Goal: Information Seeking & Learning: Learn about a topic

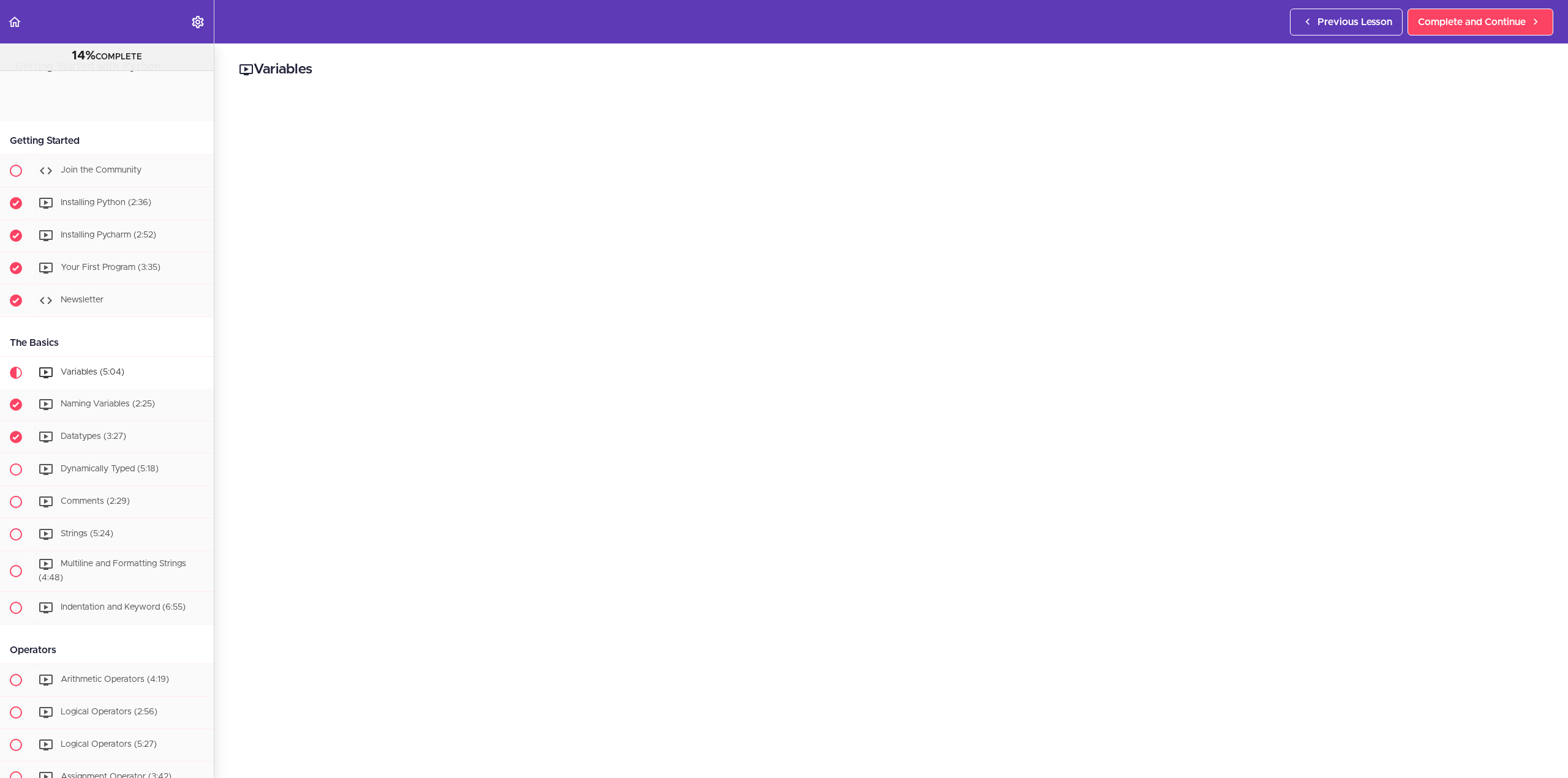
scroll to position [283, 0]
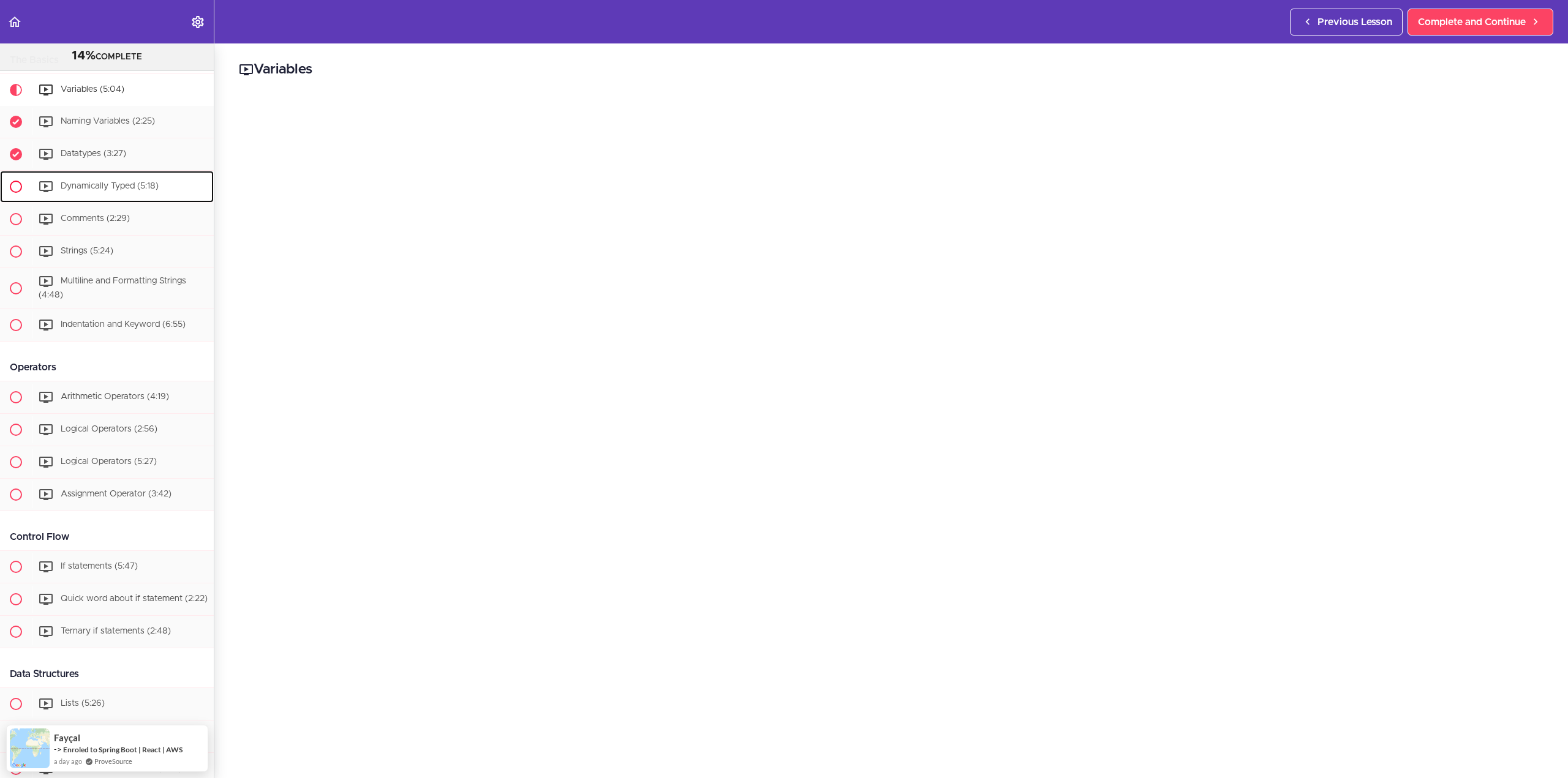
click at [92, 176] on div "Dynamically Typed (5:18)" at bounding box center [123, 186] width 182 height 27
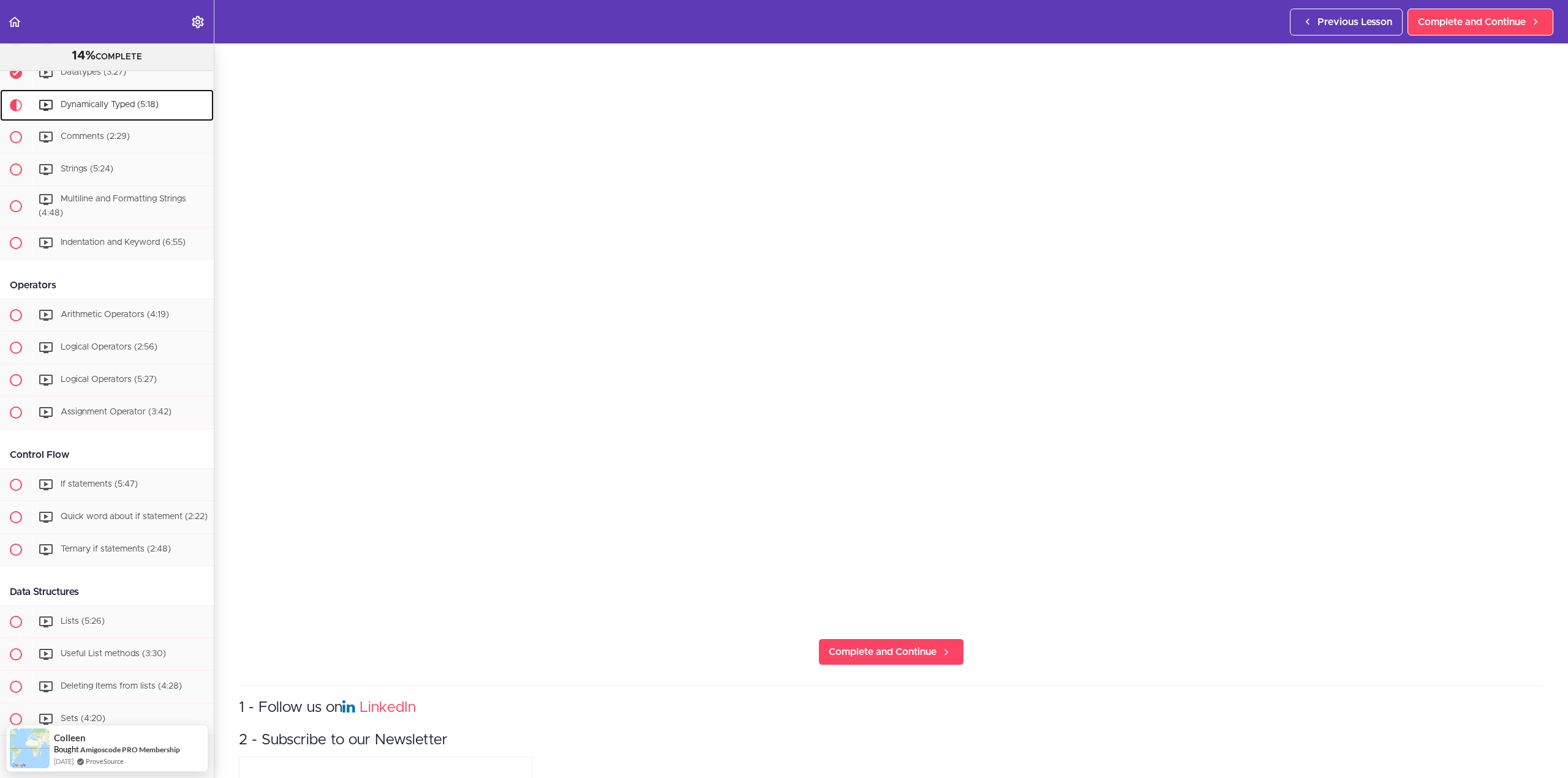
scroll to position [408, 0]
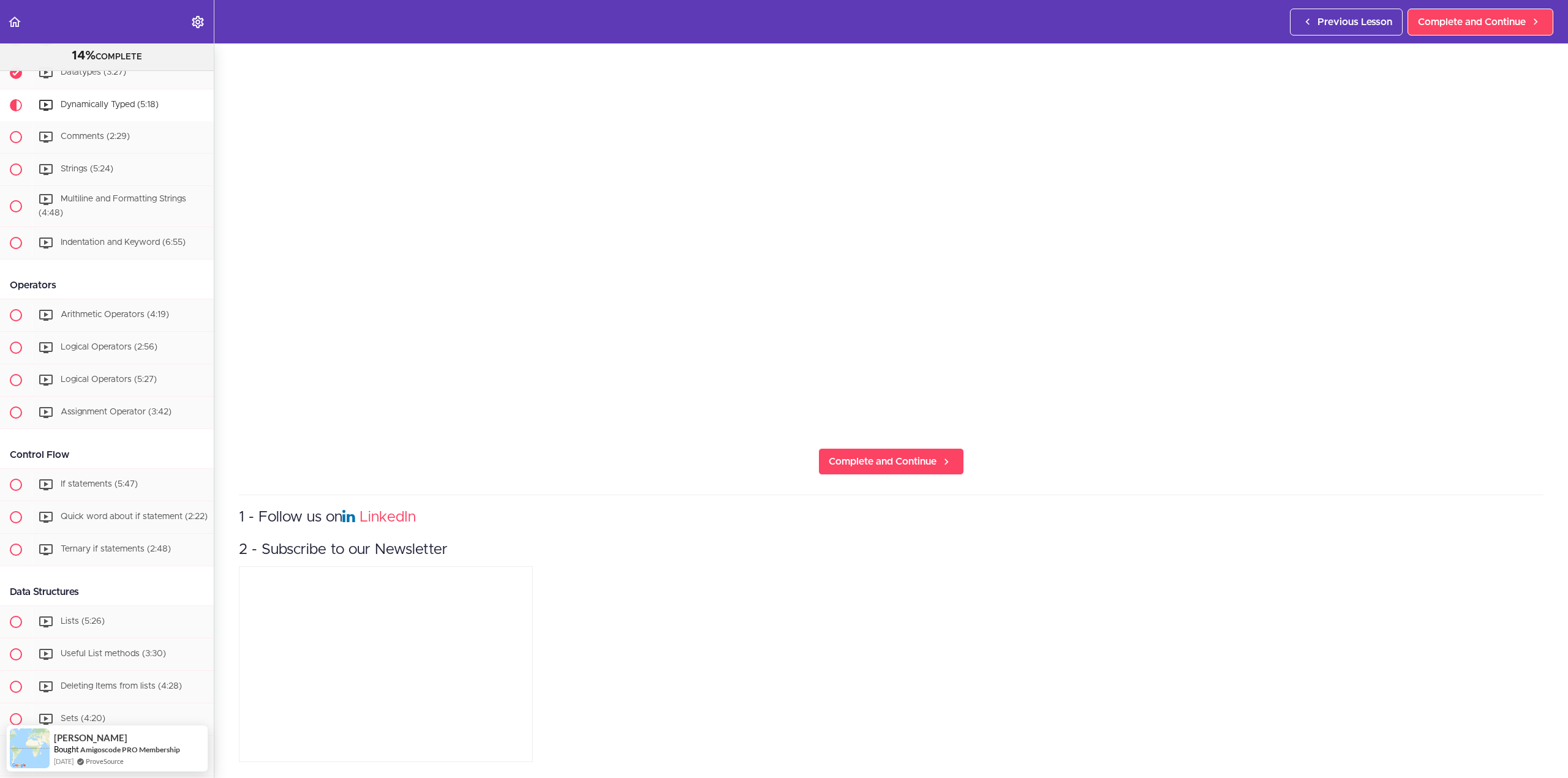
click at [1231, 667] on div "1 - Follow us on LinkedIn 2 - Subscribe to our Newsletter" at bounding box center [891, 630] width 1305 height 272
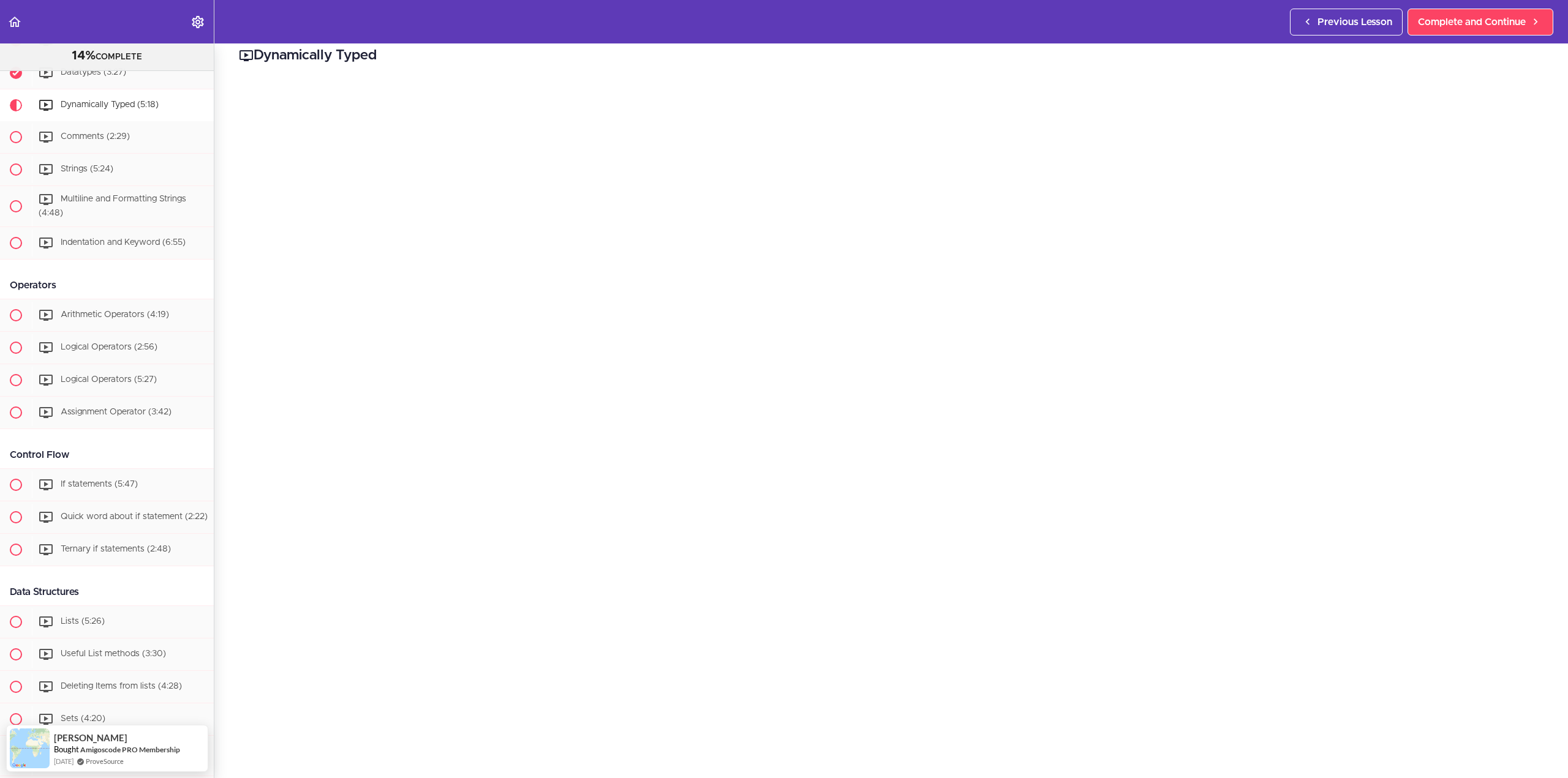
scroll to position [0, 0]
click at [76, 135] on span "Comments (2:29)" at bounding box center [96, 136] width 70 height 8
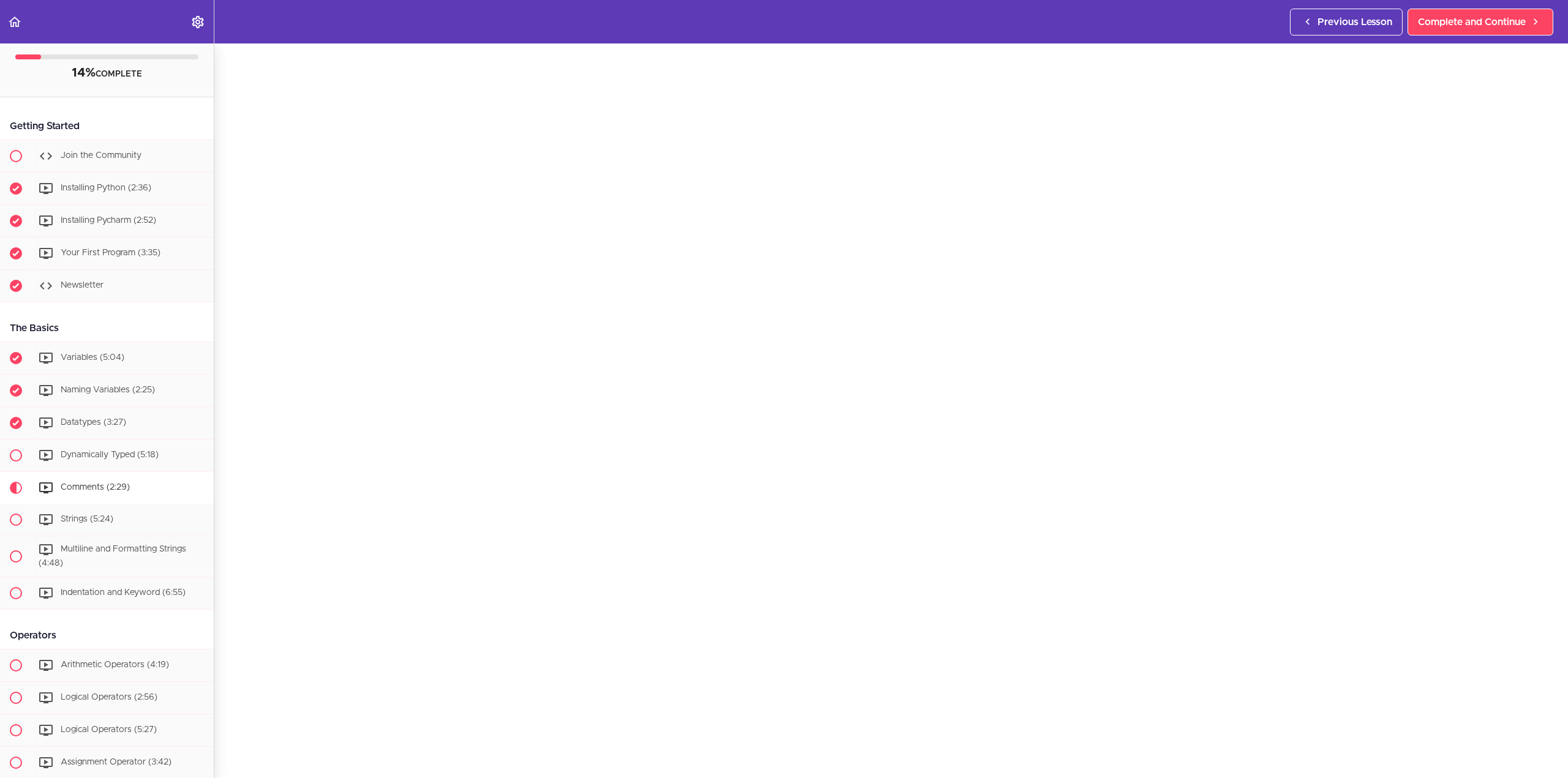
scroll to position [61, 0]
click at [139, 353] on div "Variables (5:04)" at bounding box center [123, 358] width 182 height 27
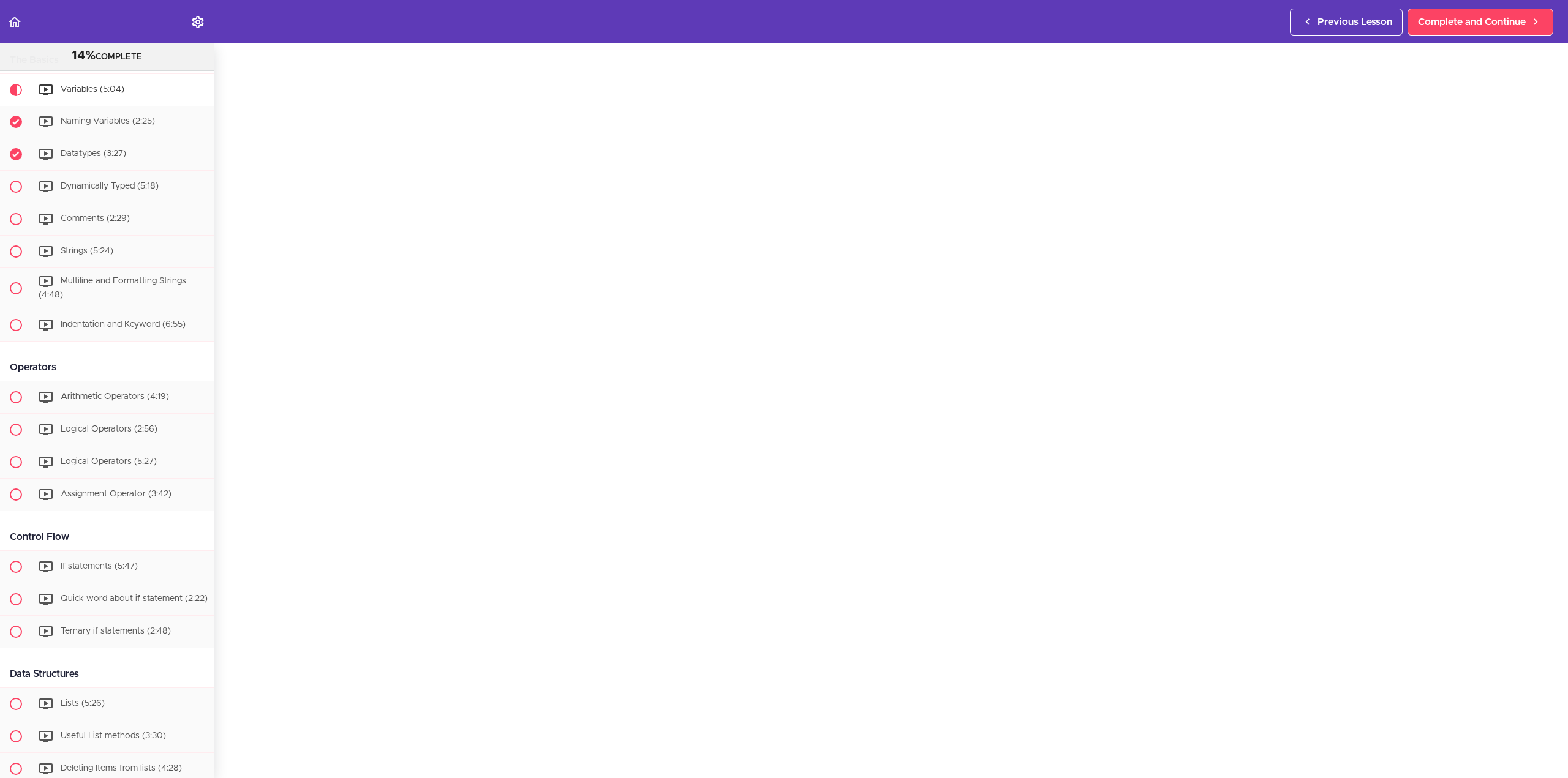
scroll to position [61, 0]
click at [123, 190] on span "Dynamically Typed (5:18)" at bounding box center [110, 186] width 98 height 8
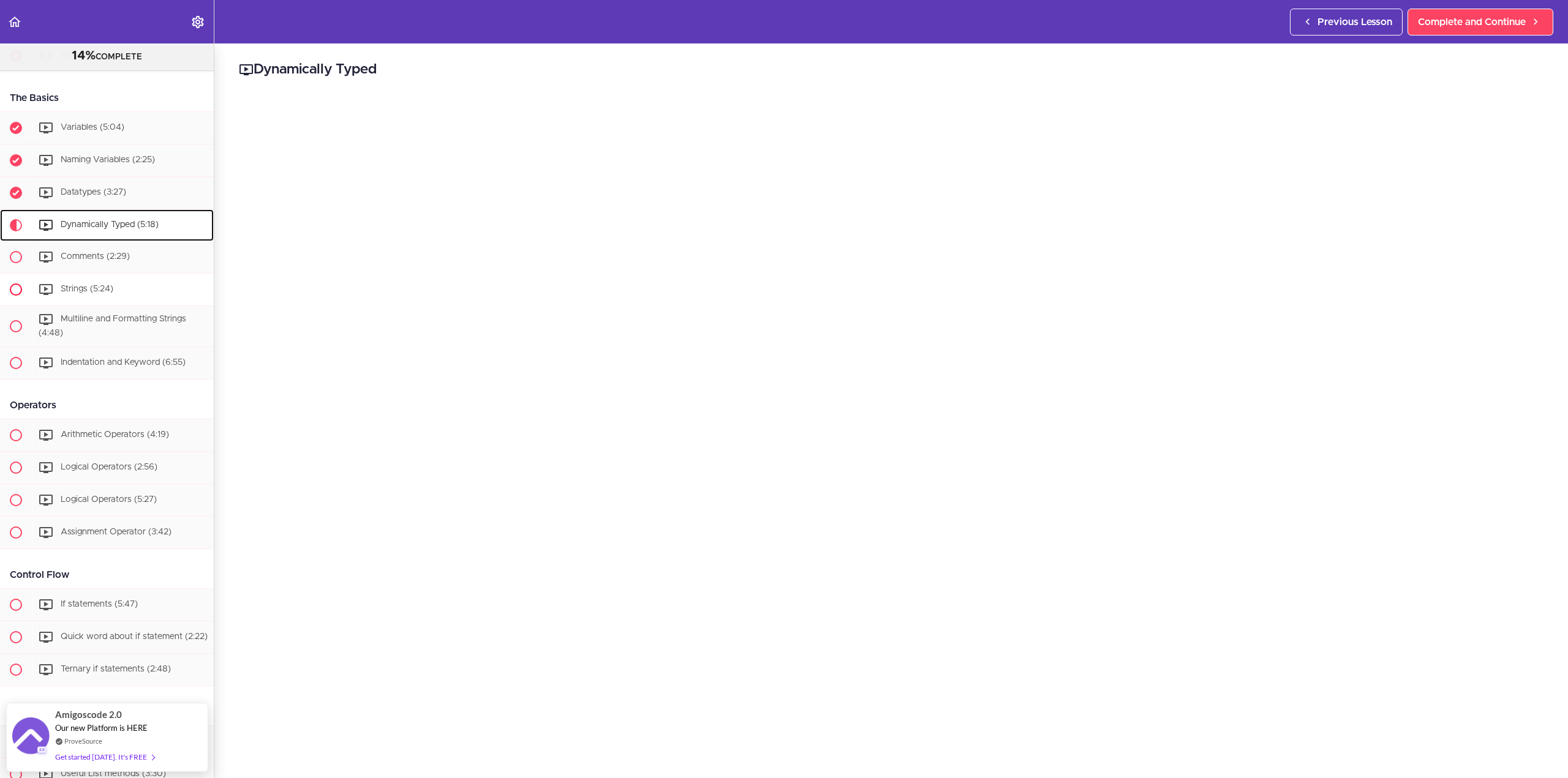
scroll to position [181, 0]
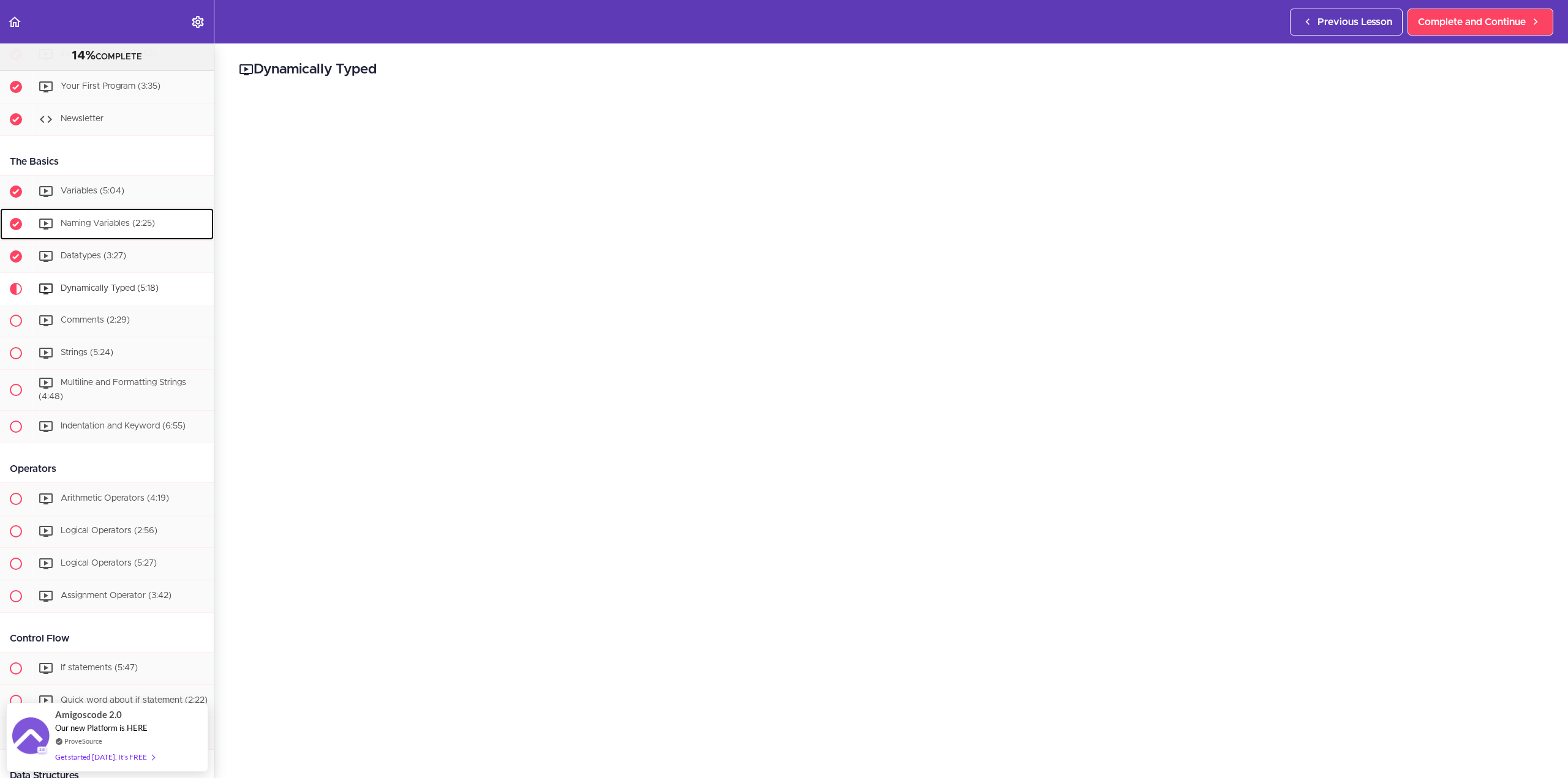
click at [149, 219] on span "Naming Variables (2:25)" at bounding box center [108, 223] width 94 height 8
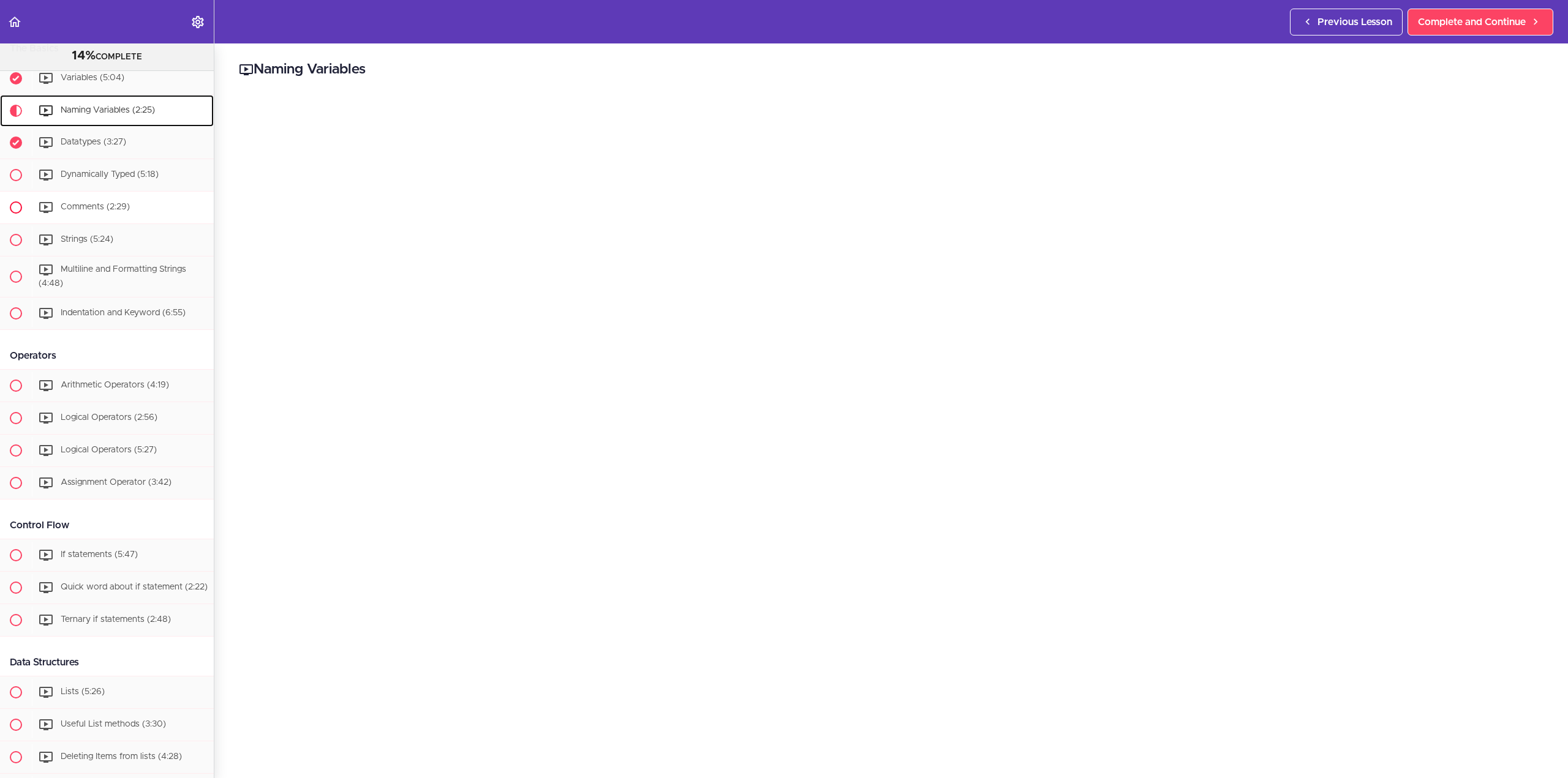
scroll to position [300, 0]
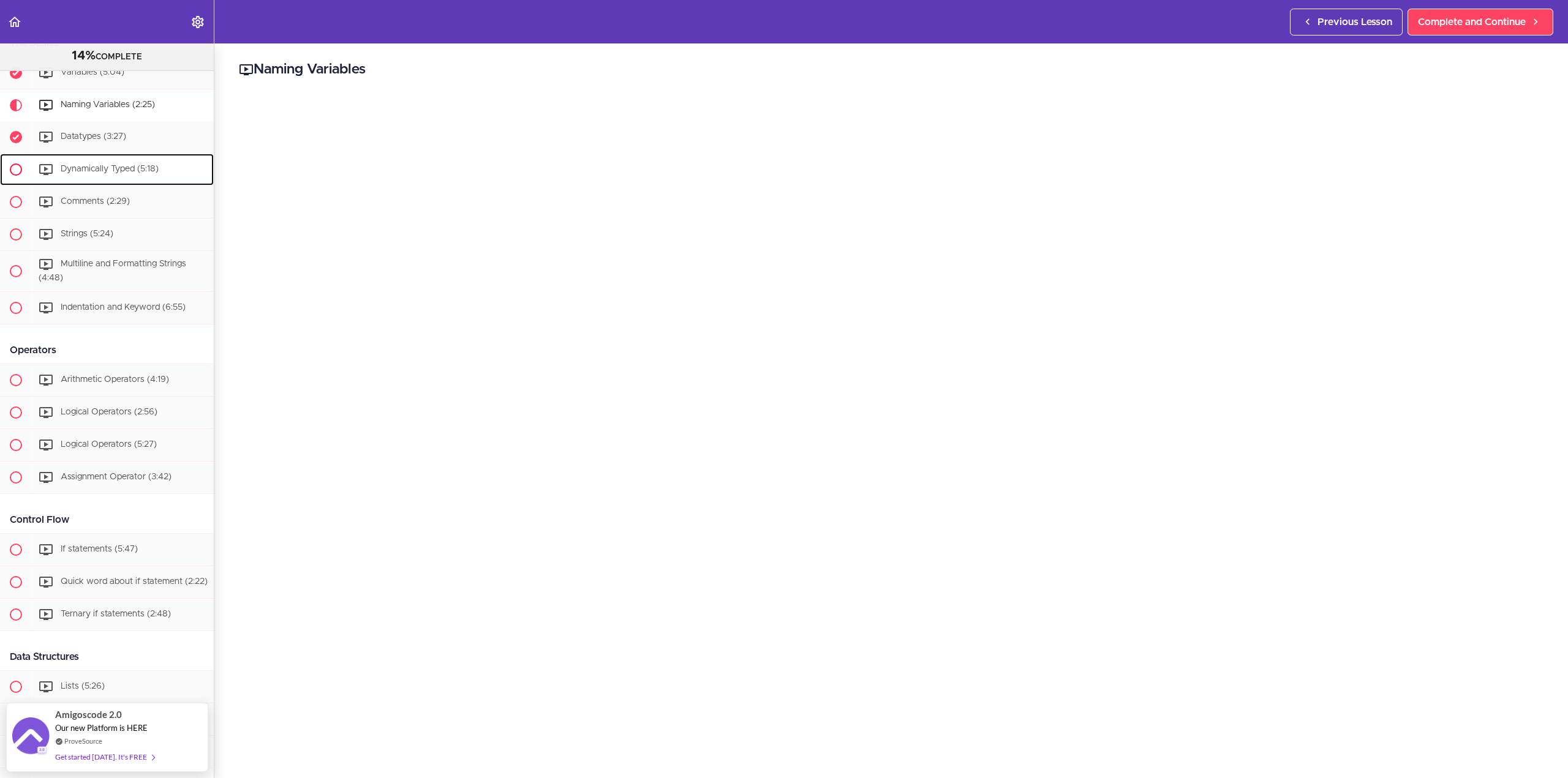
click at [147, 163] on div "Dynamically Typed (5:18)" at bounding box center [123, 169] width 182 height 27
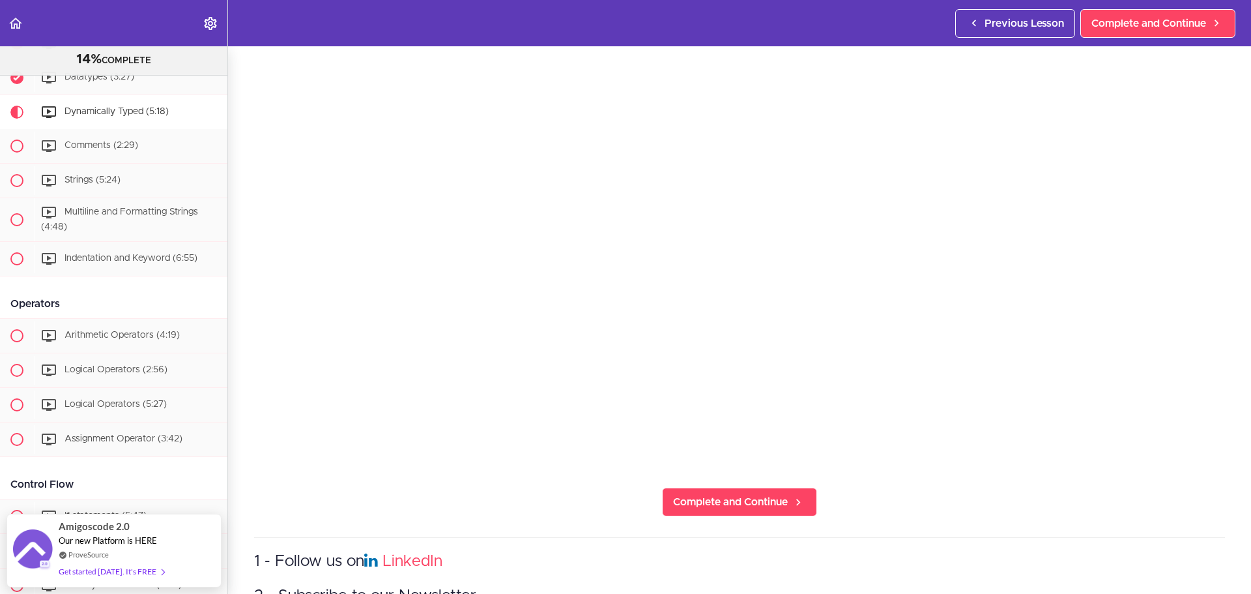
scroll to position [195, 0]
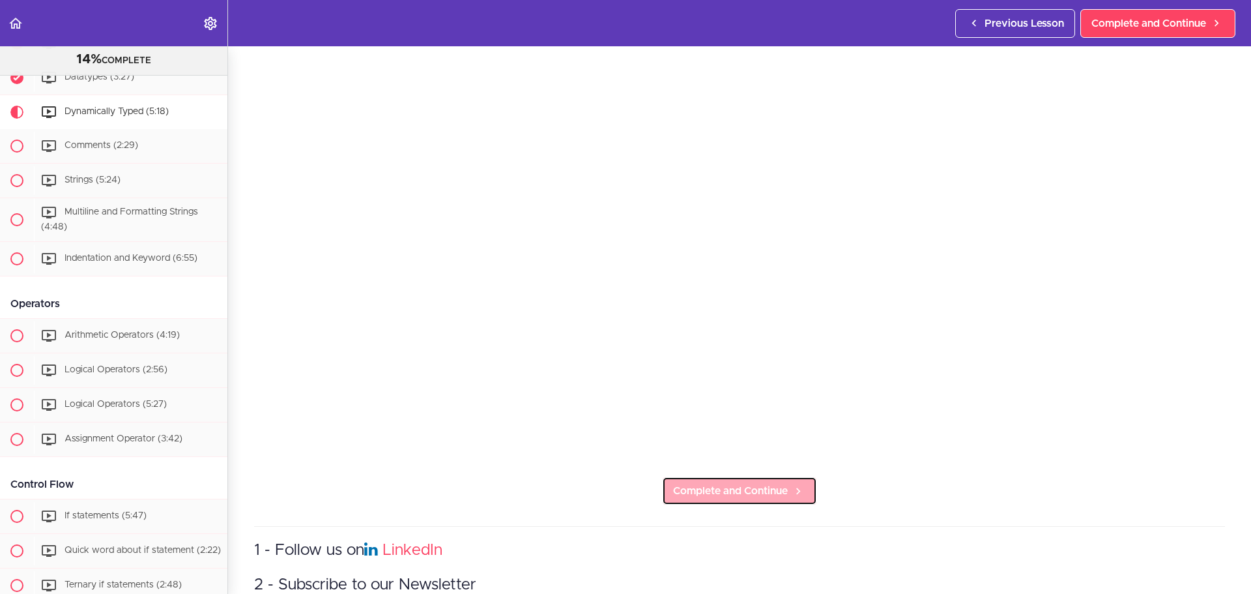
click at [788, 494] on link "Complete and Continue" at bounding box center [739, 490] width 155 height 29
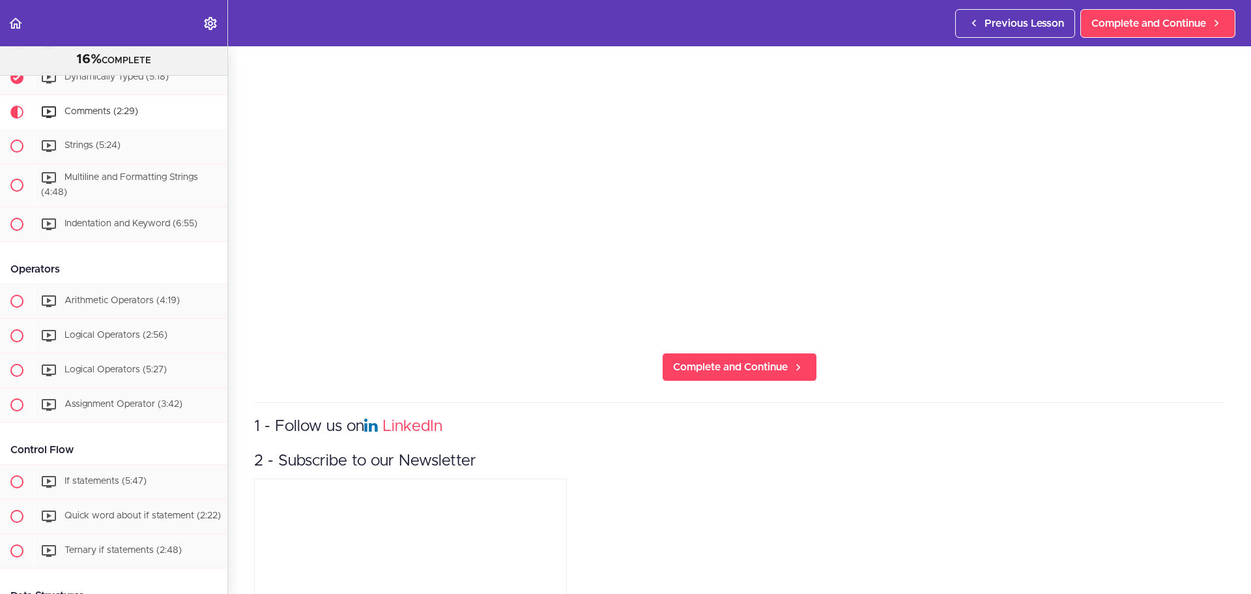
scroll to position [326, 0]
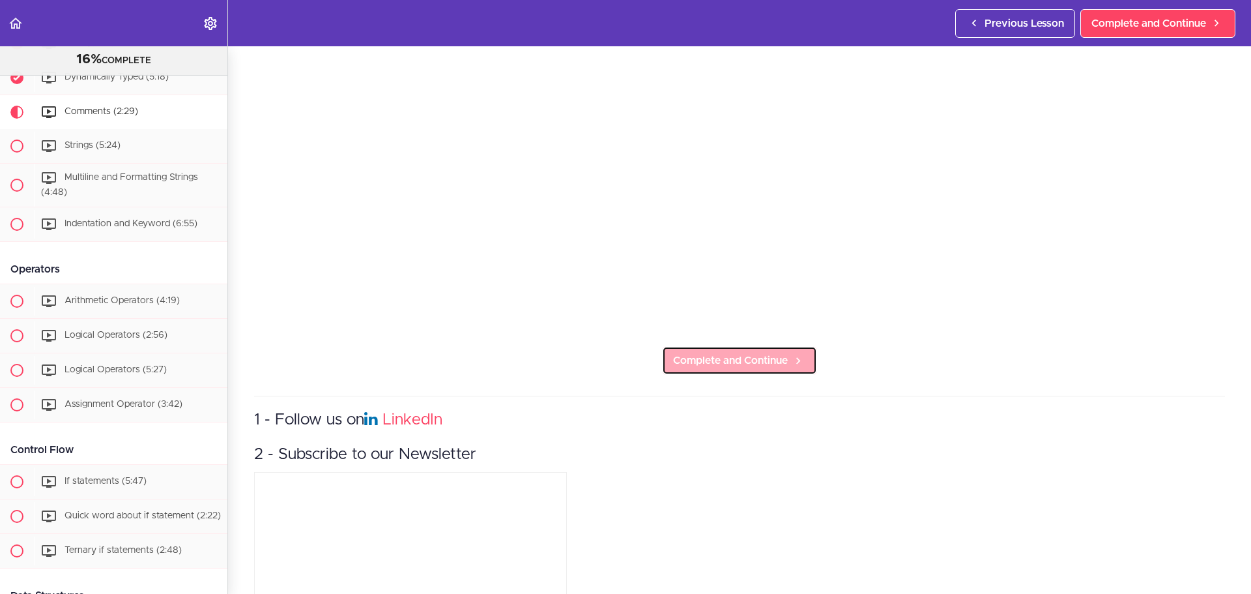
click at [694, 368] on link "Complete and Continue" at bounding box center [739, 360] width 155 height 29
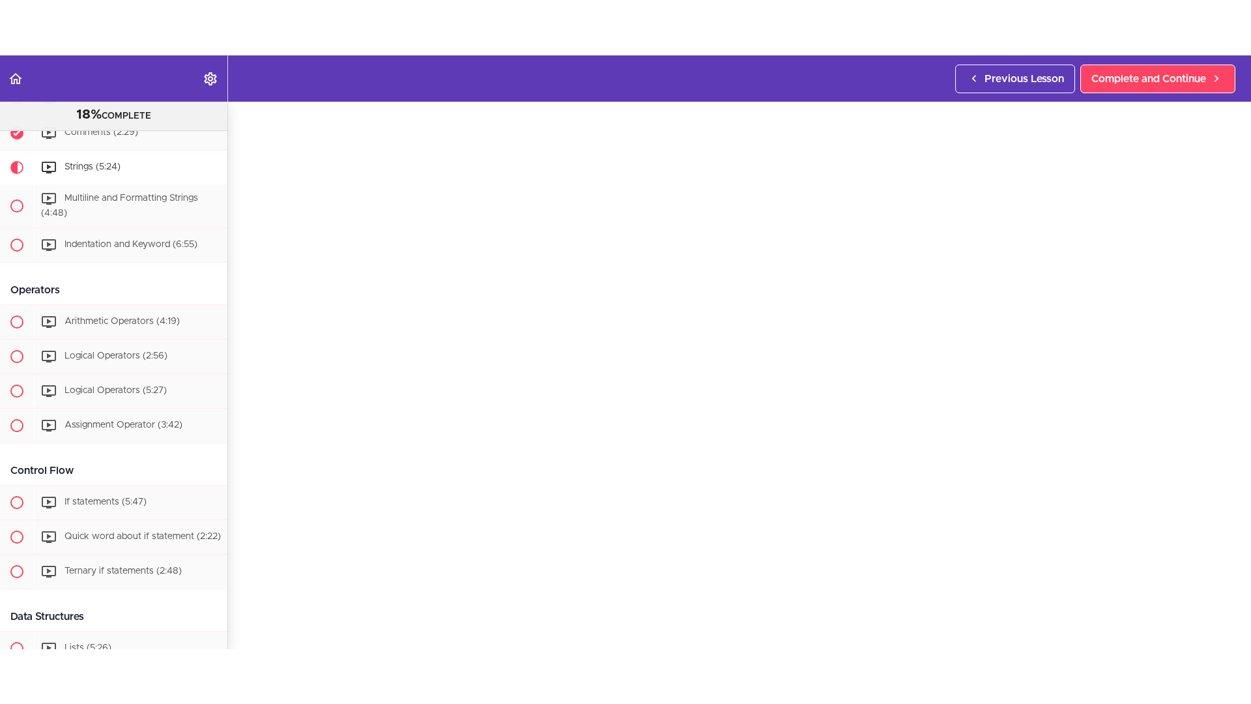
scroll to position [65, 0]
